Goal: Transaction & Acquisition: Purchase product/service

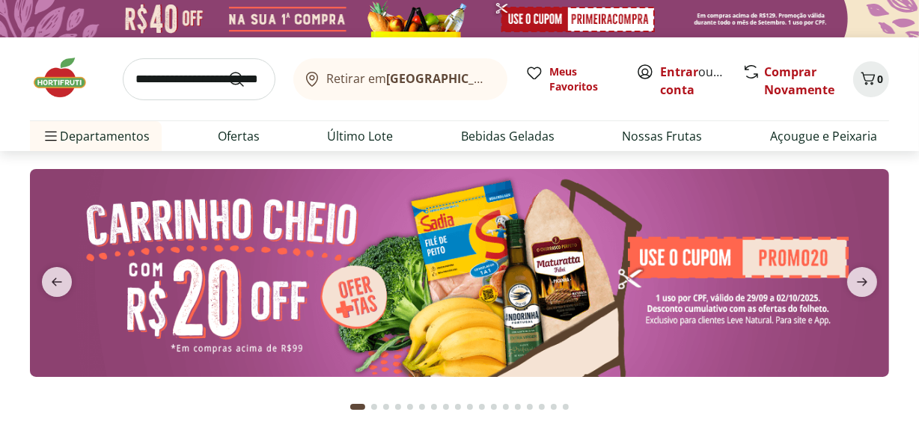
click at [764, 329] on img at bounding box center [459, 273] width 859 height 208
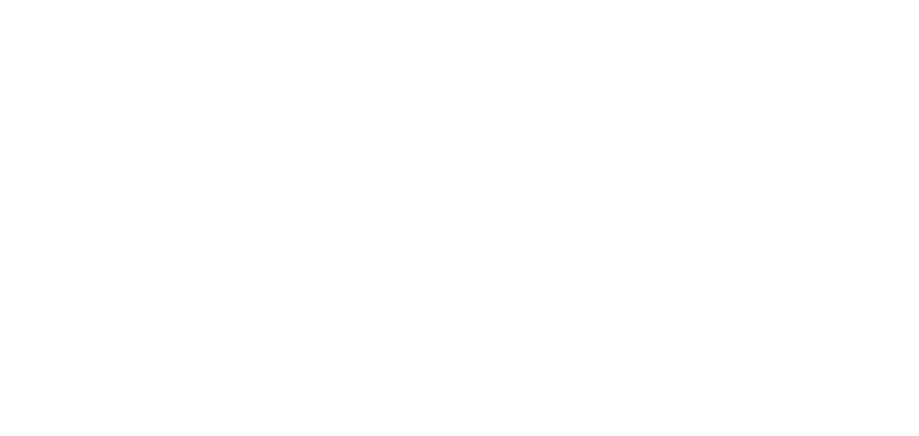
select select "**********"
